Goal: Task Accomplishment & Management: Manage account settings

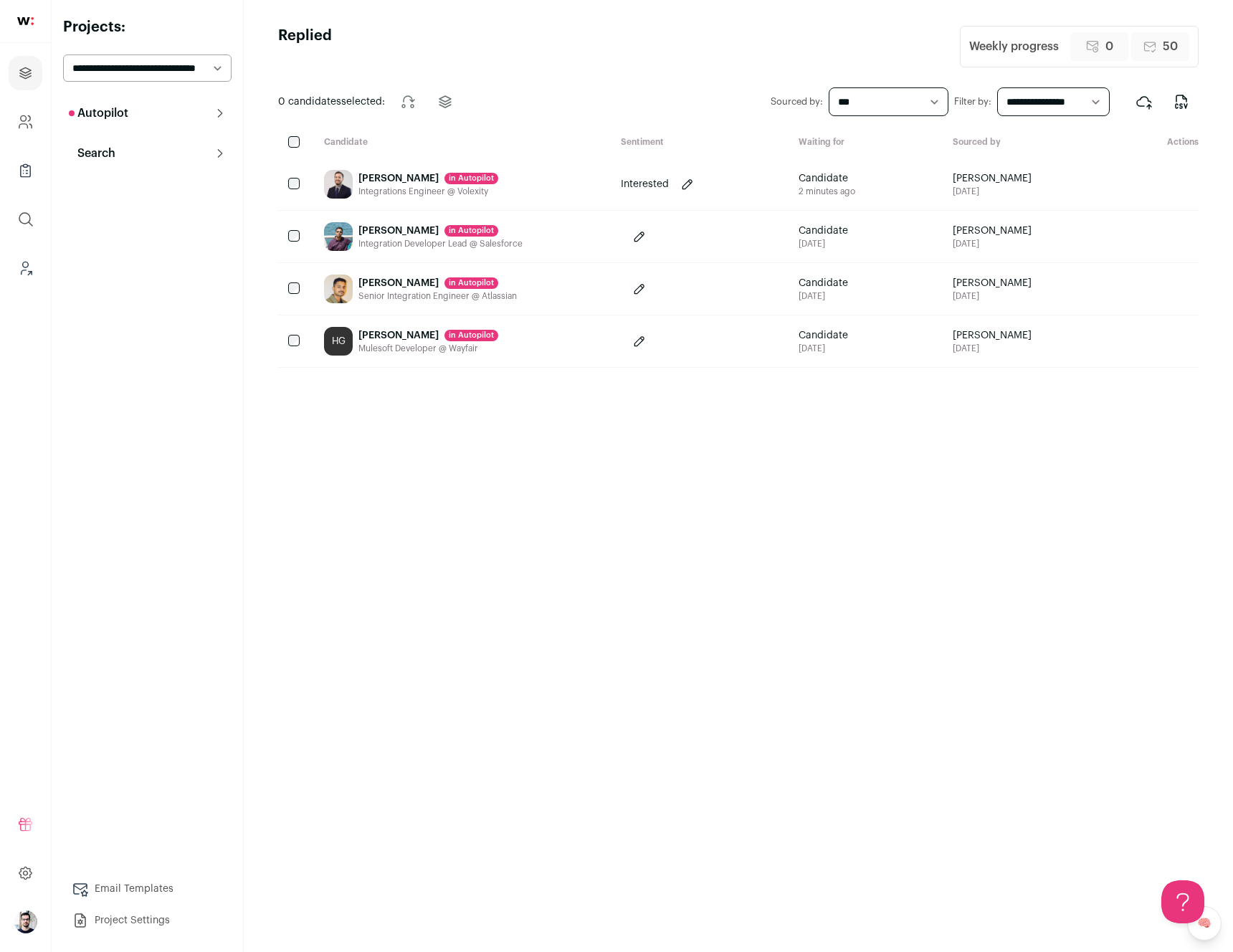
click at [574, 291] on div "Rohit Karthikeyan in Autopilot Senior Integration Engineer @ Atlassian" at bounding box center [461, 288] width 297 height 52
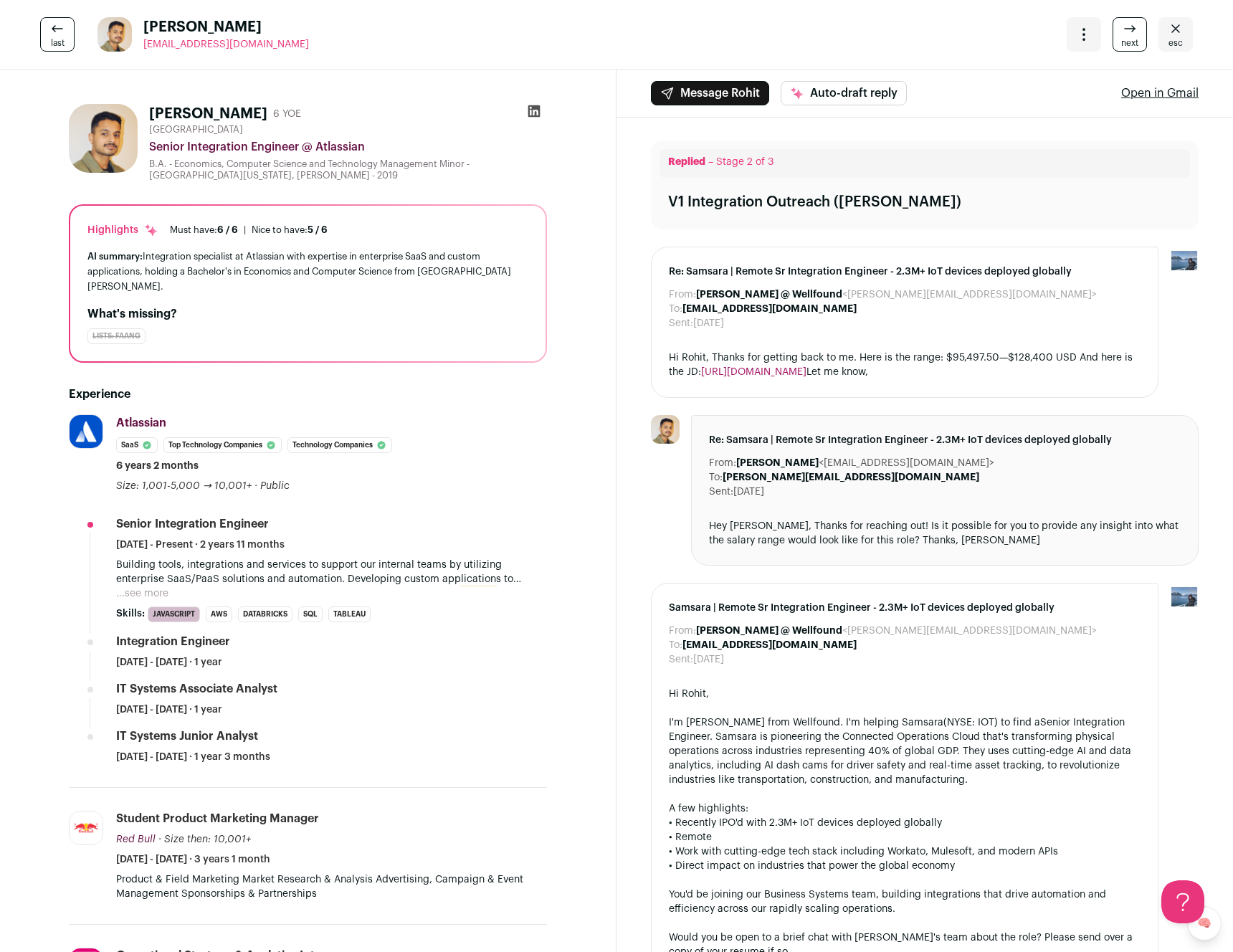
click at [1158, 33] on link "esc" at bounding box center [1175, 34] width 34 height 34
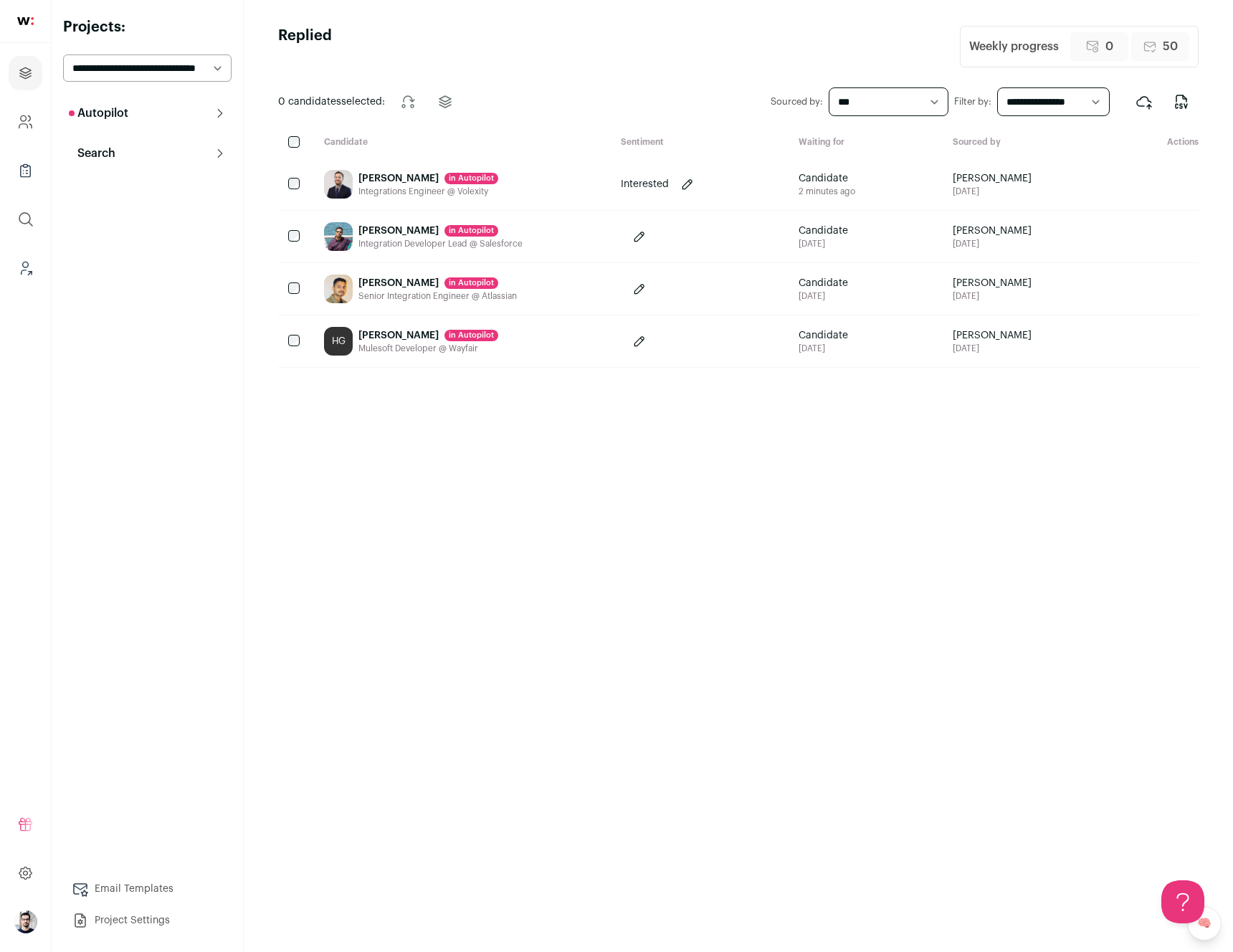
click at [533, 337] on div "HG [PERSON_NAME] in [GEOGRAPHIC_DATA] Mulesoft Developer @ Wayfair" at bounding box center [461, 341] width 297 height 52
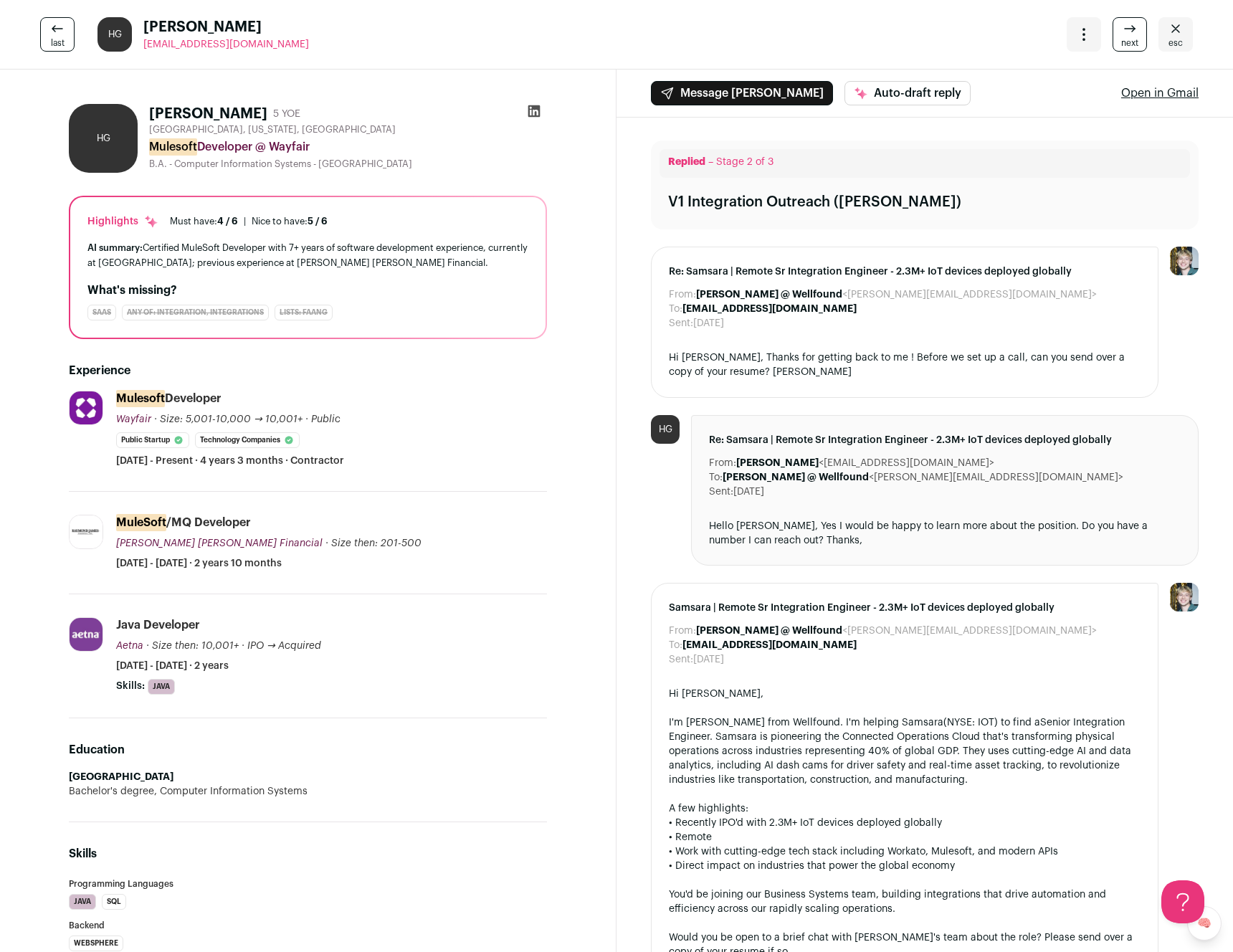
click at [1169, 31] on icon "Close" at bounding box center [1176, 29] width 18 height 18
